Goal: Check status: Check status

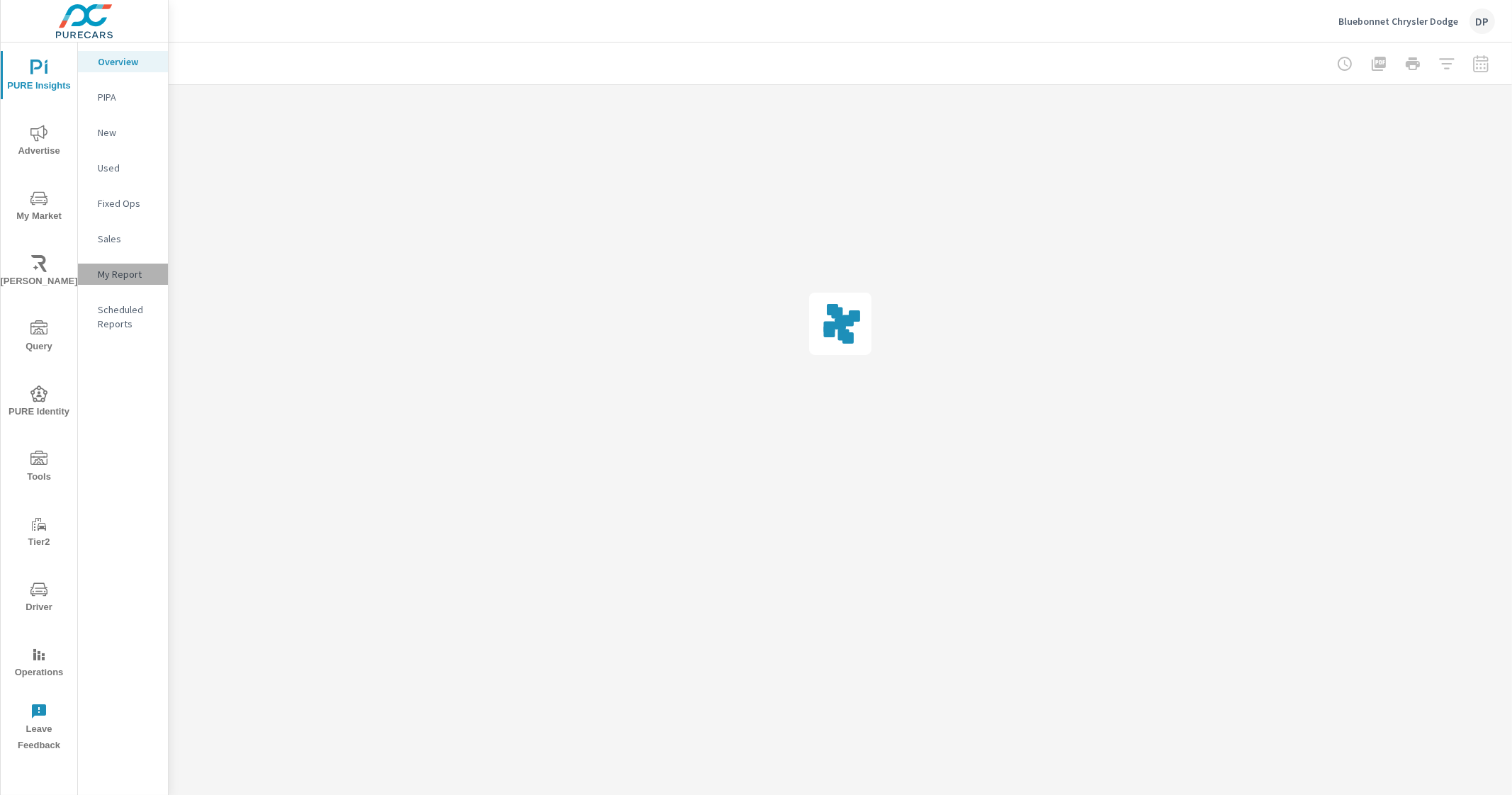
click at [109, 268] on p "My Report" at bounding box center [127, 274] width 58 height 14
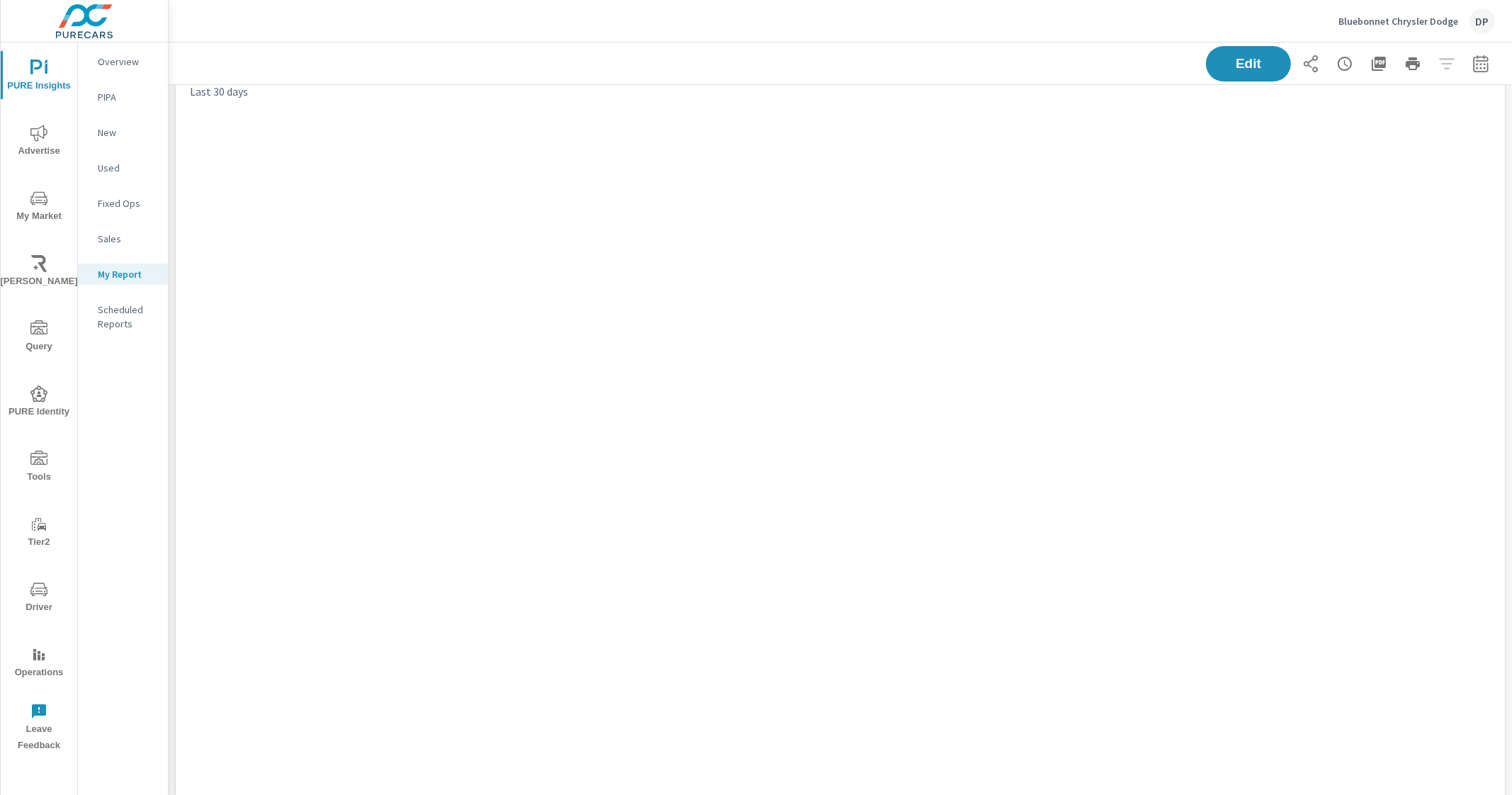
scroll to position [3945, 1357]
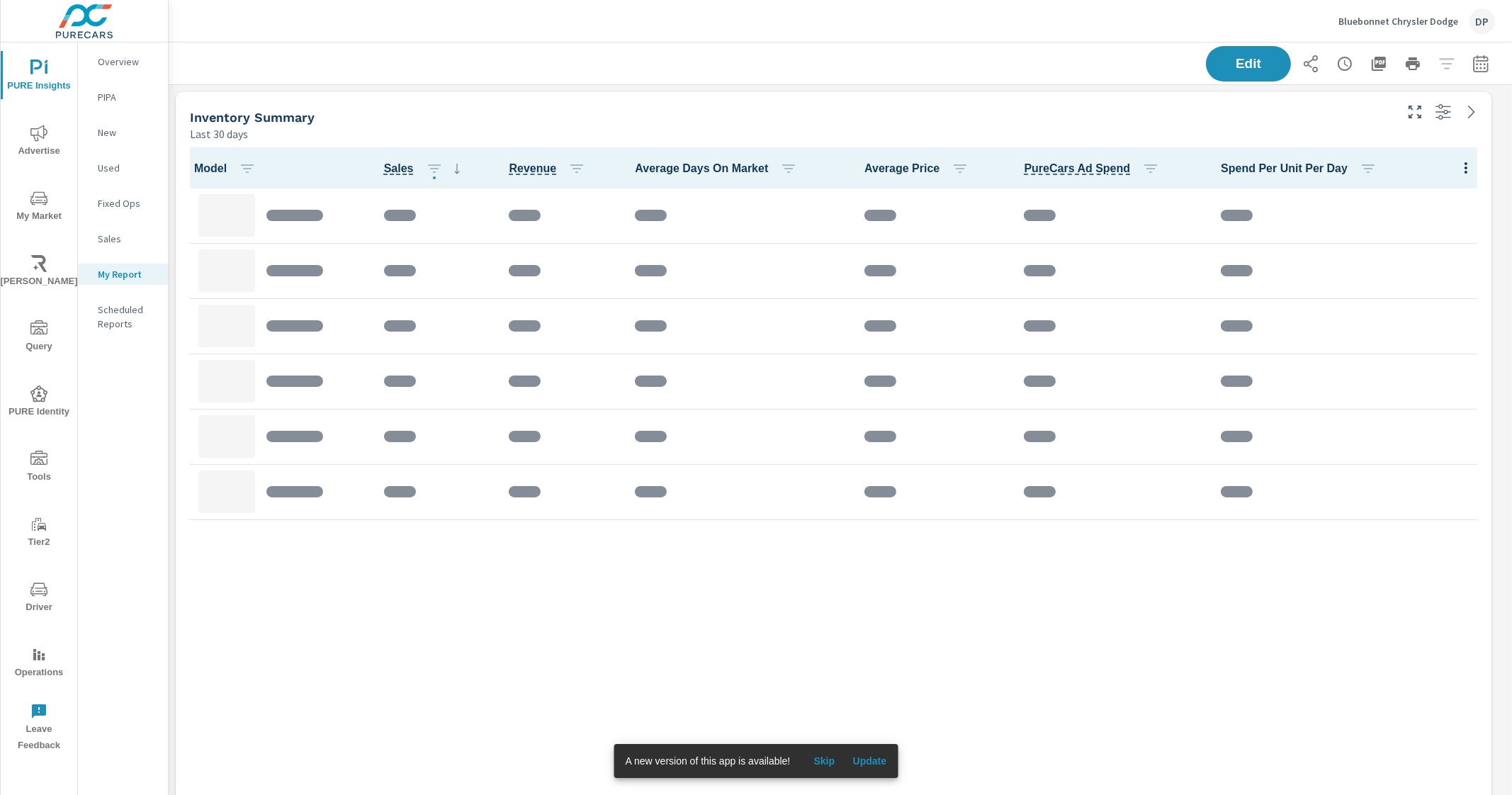
click at [864, 751] on button "Update" at bounding box center [869, 760] width 45 height 23
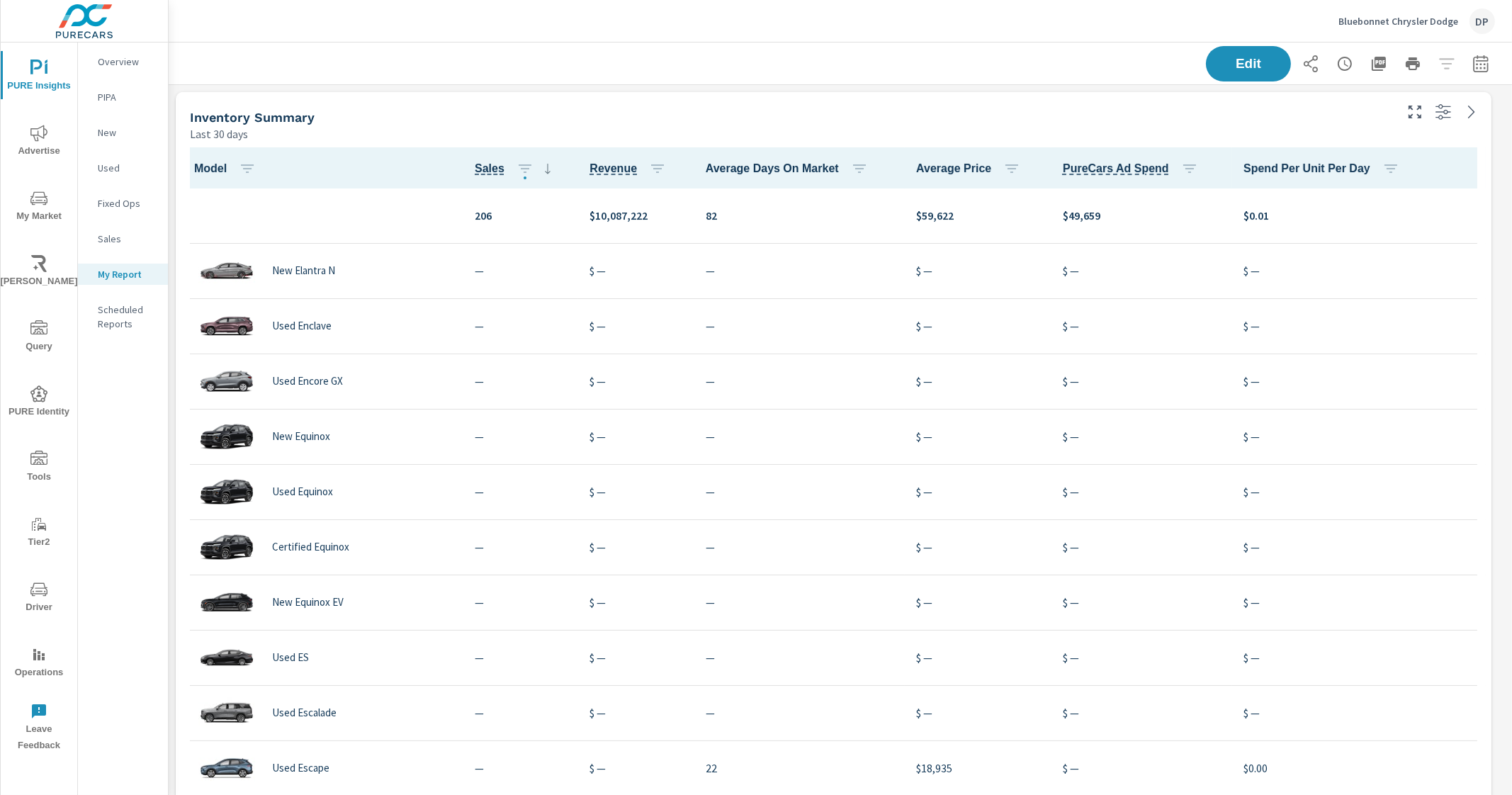
scroll to position [2727, 0]
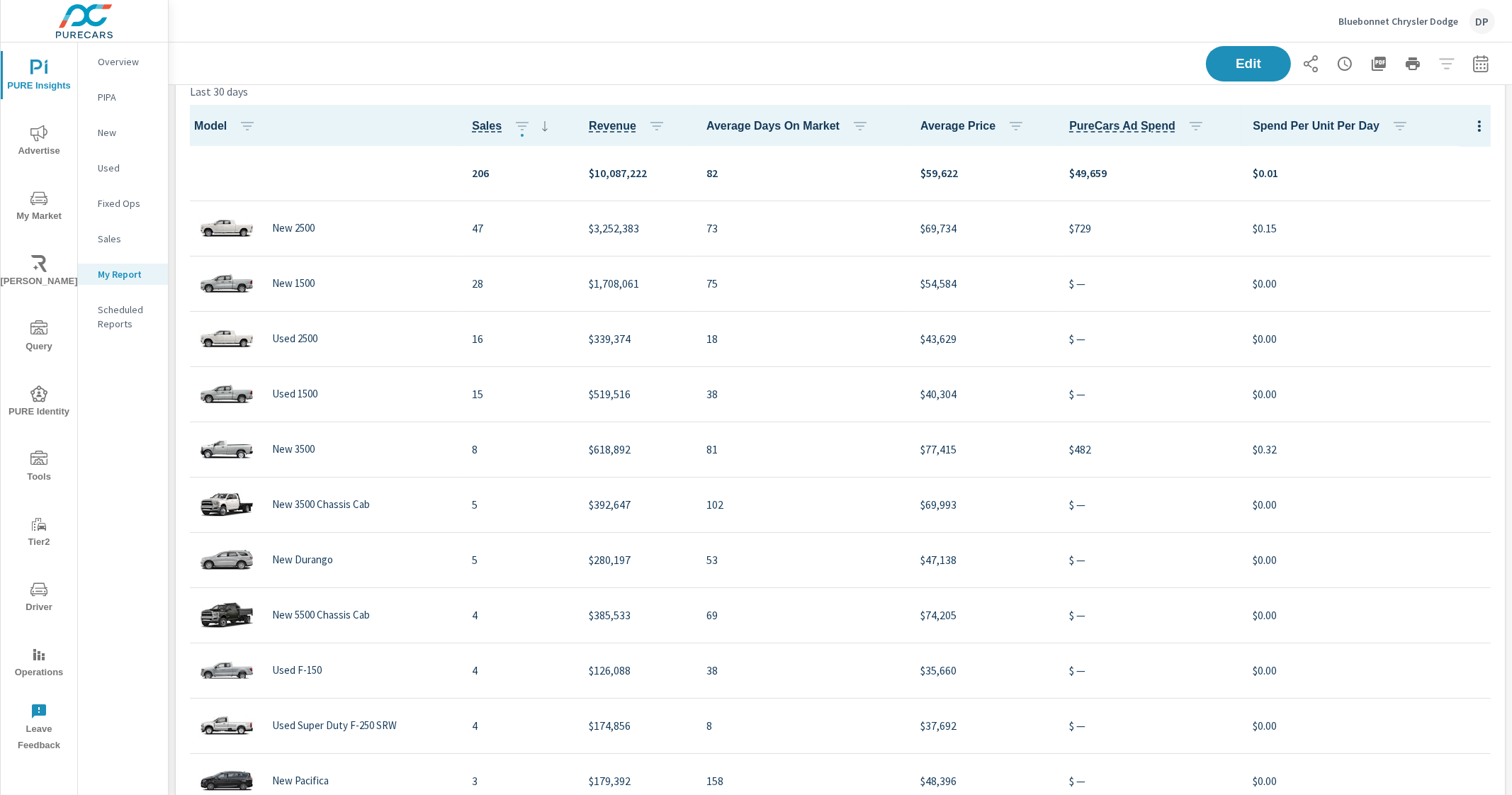
click at [642, 44] on div "Edit" at bounding box center [840, 64] width 1309 height 42
